Goal: Transaction & Acquisition: Purchase product/service

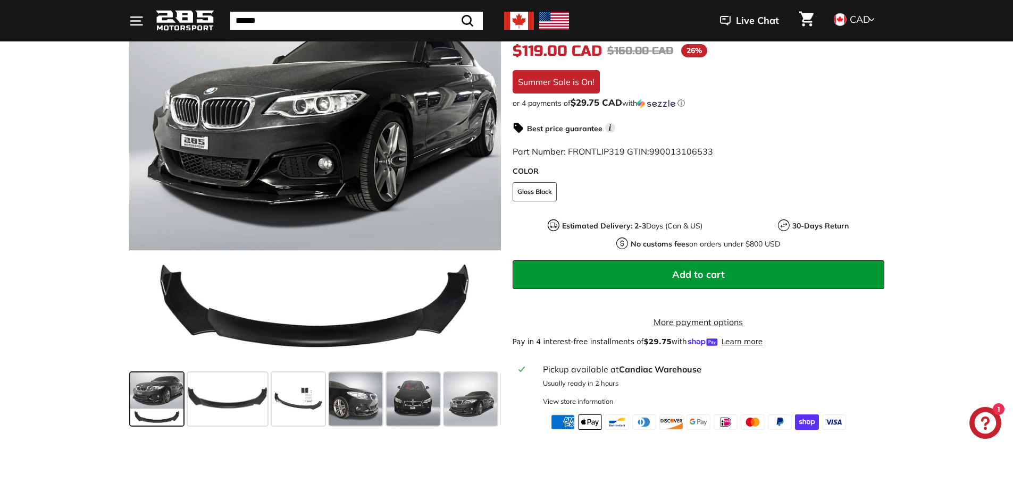
scroll to position [213, 0]
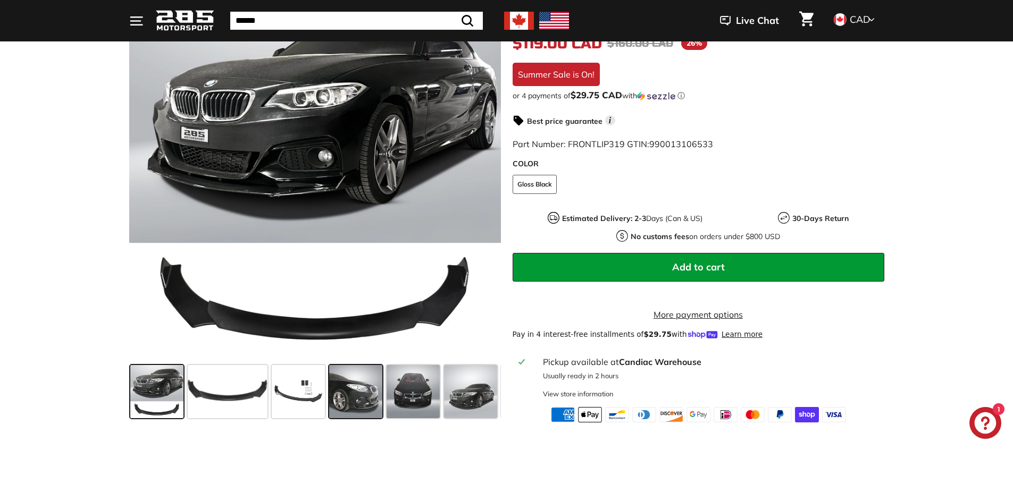
click at [339, 407] on span at bounding box center [355, 391] width 53 height 53
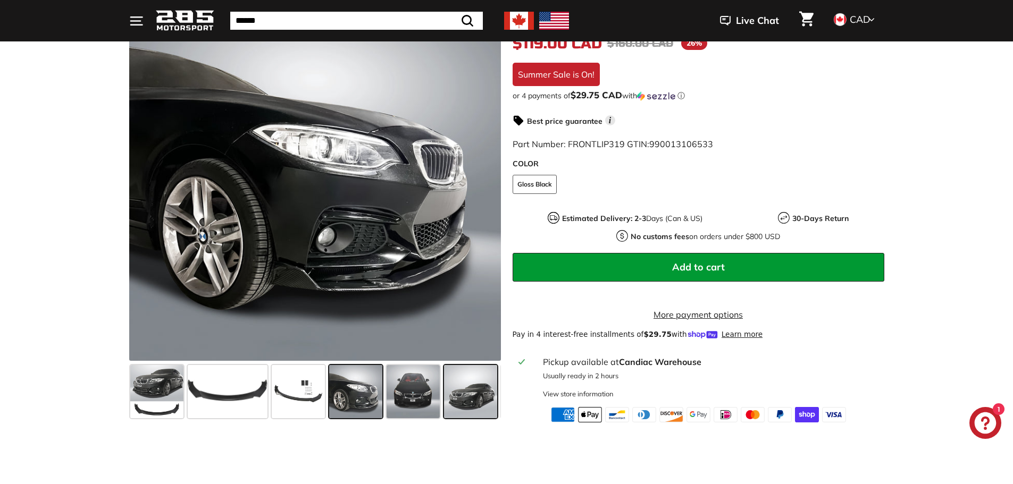
click at [461, 411] on span at bounding box center [470, 391] width 53 height 53
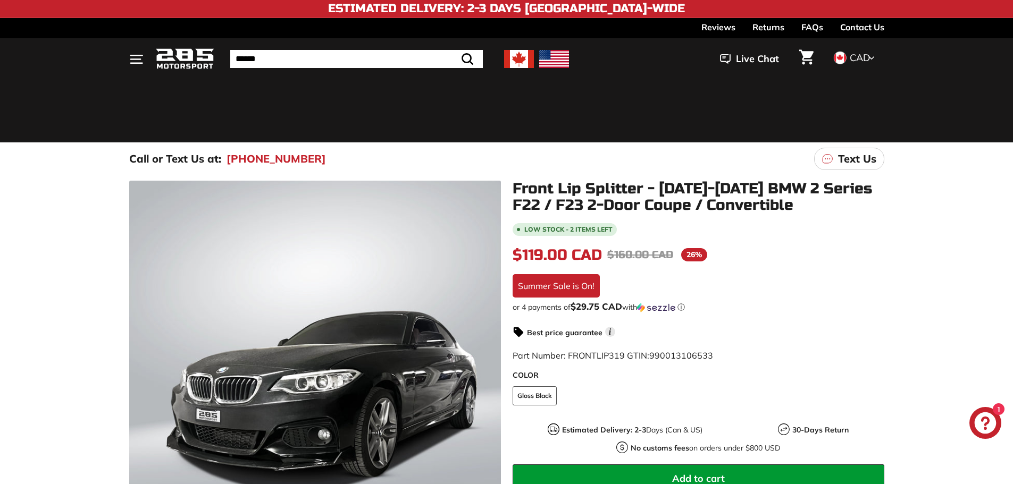
scroll to position [0, 0]
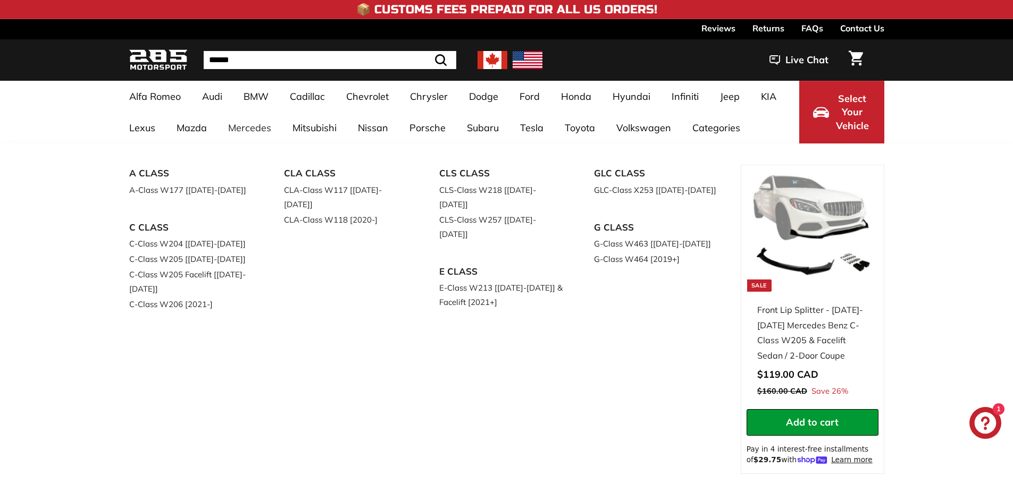
select select "**********"
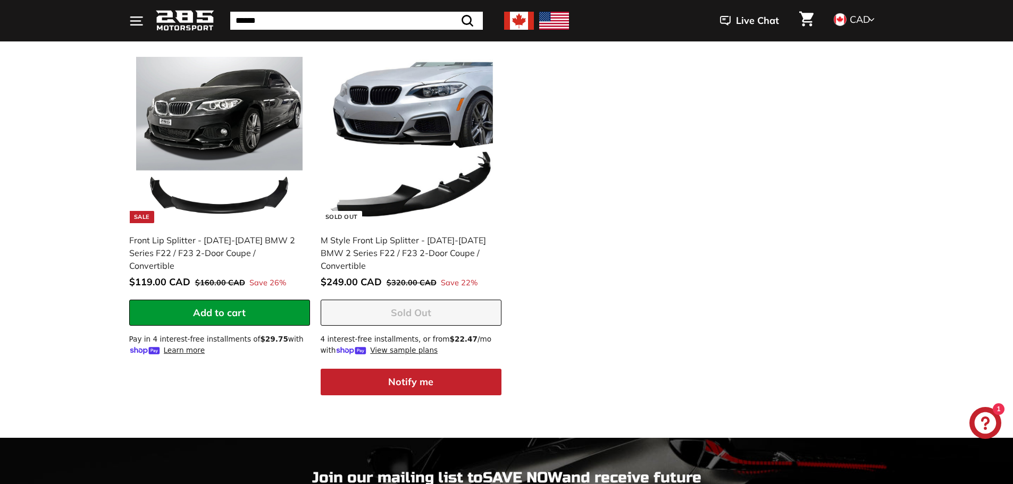
scroll to position [1595, 0]
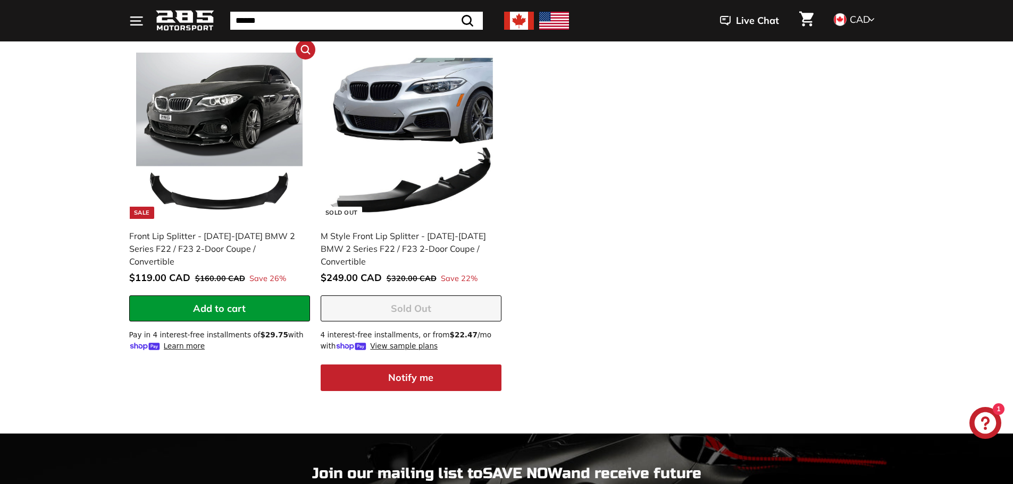
click at [237, 106] on img at bounding box center [219, 136] width 166 height 166
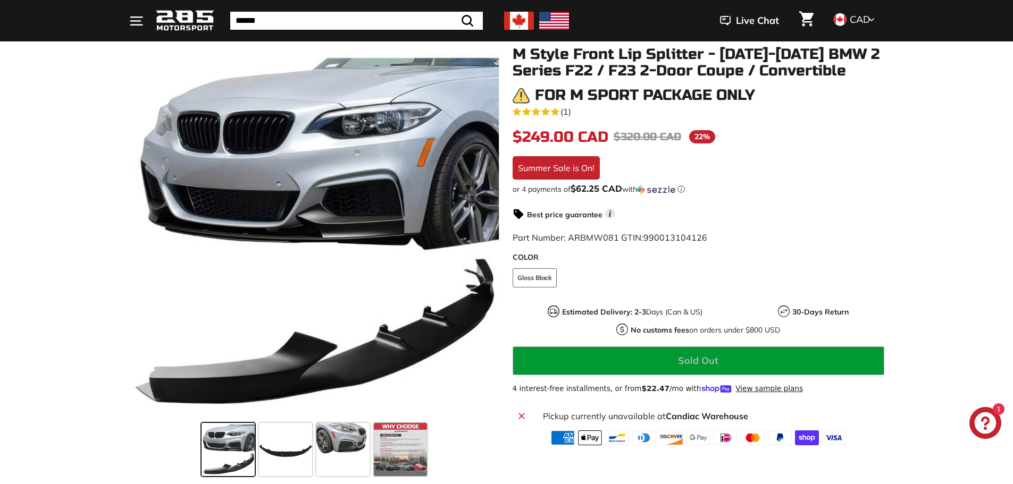
scroll to position [159, 0]
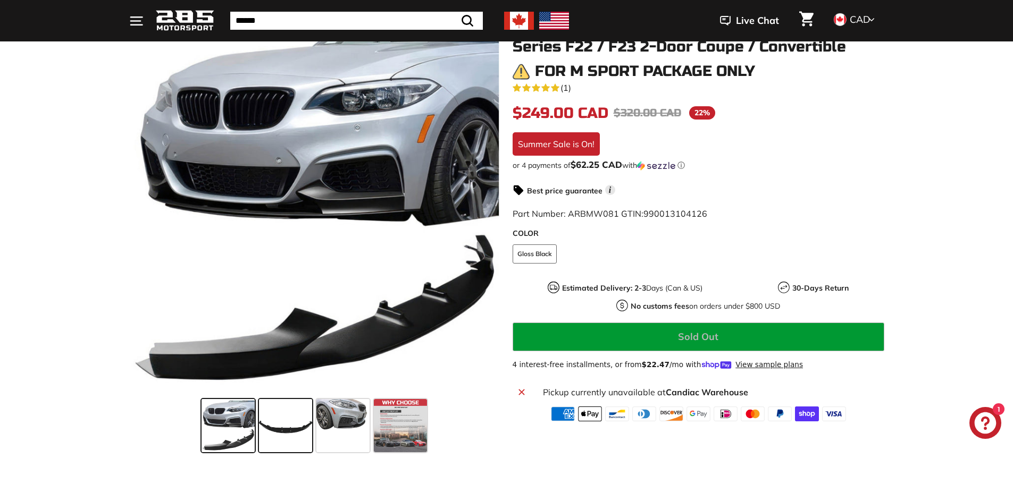
click at [262, 424] on span at bounding box center [285, 425] width 53 height 53
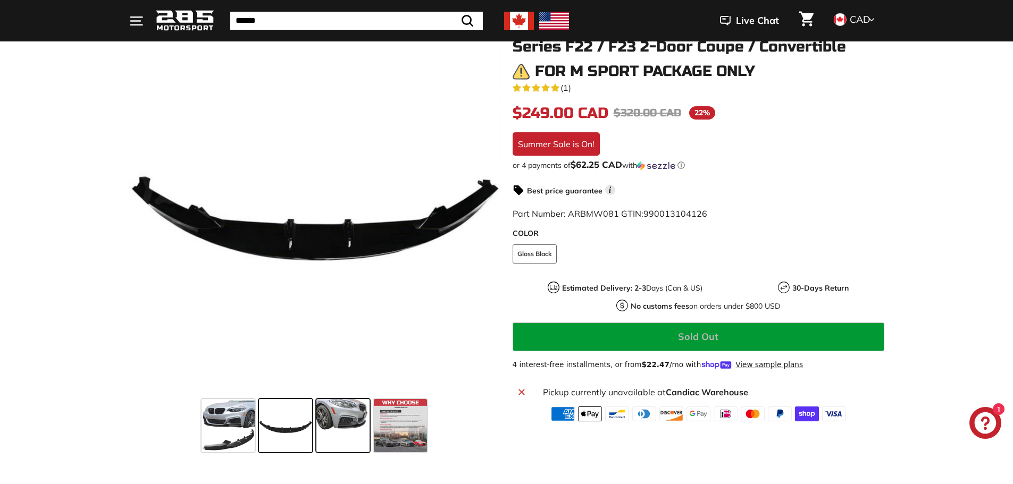
click at [330, 424] on span at bounding box center [342, 425] width 53 height 53
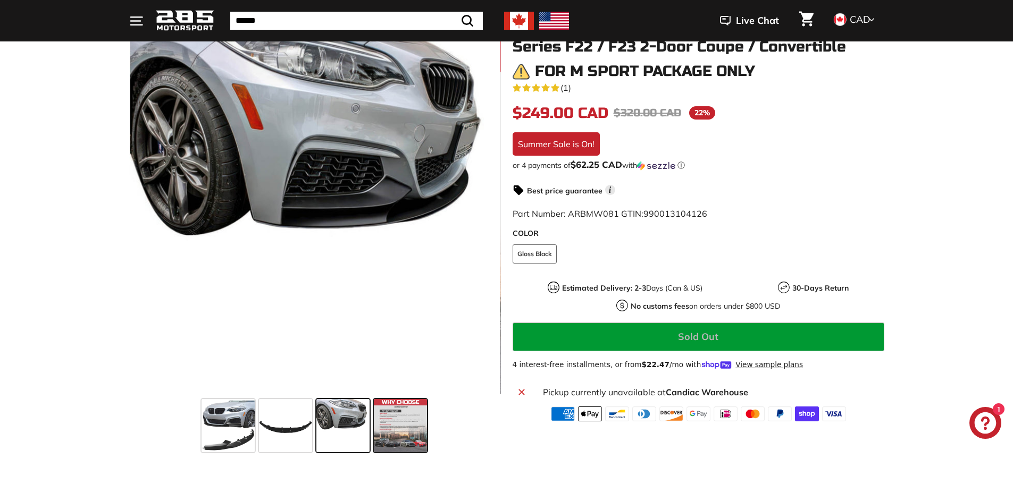
click at [404, 423] on span at bounding box center [400, 425] width 53 height 53
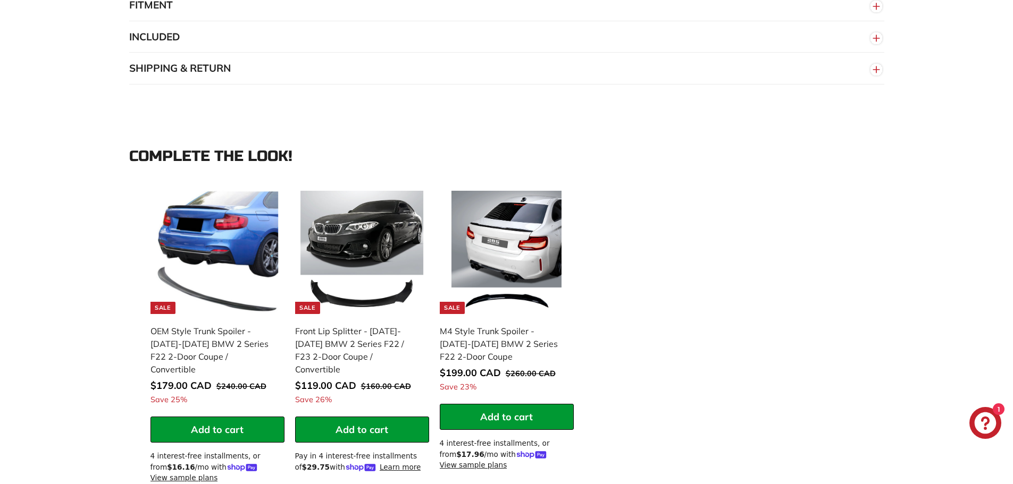
scroll to position [904, 0]
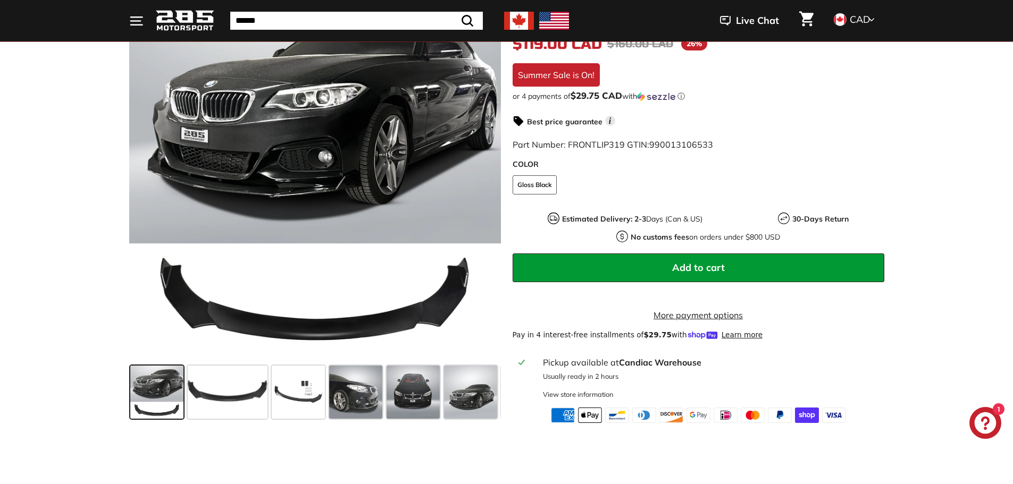
scroll to position [213, 0]
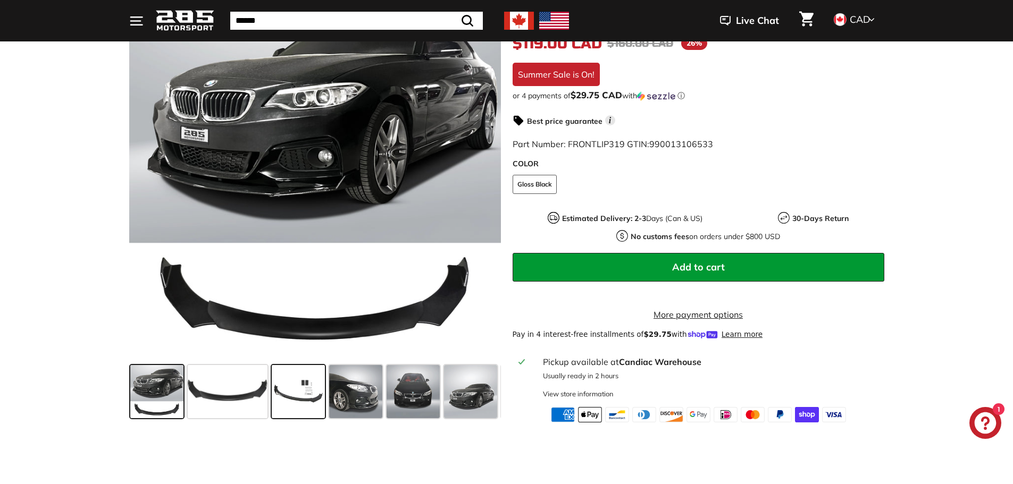
click at [298, 417] on span at bounding box center [298, 391] width 53 height 53
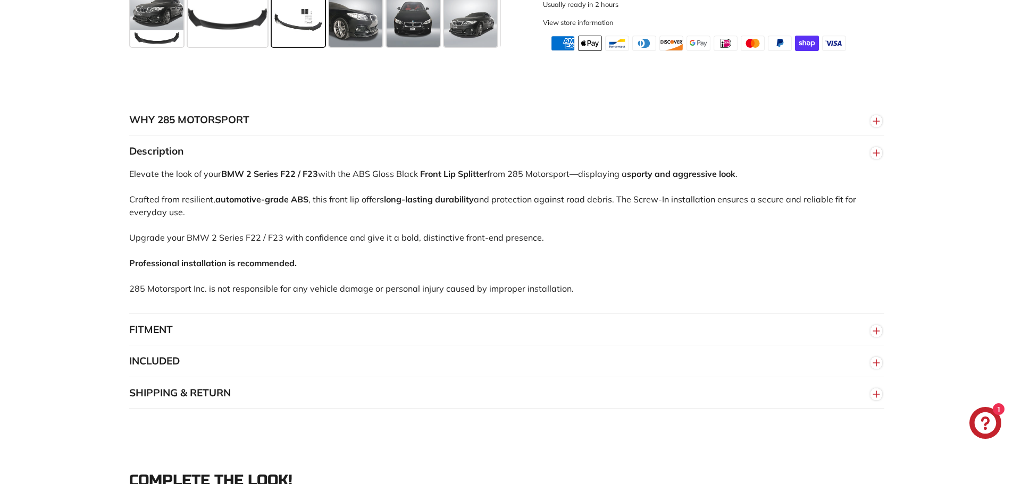
scroll to position [585, 0]
